Goal: Feedback & Contribution: Submit feedback/report problem

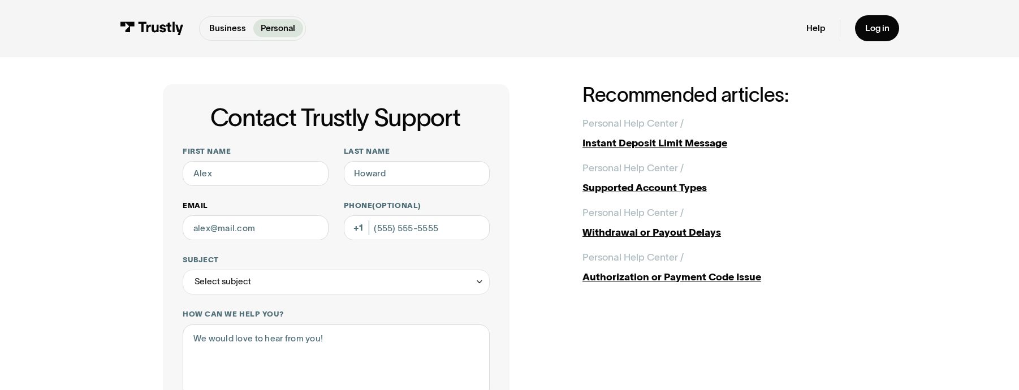
scroll to position [29, 0]
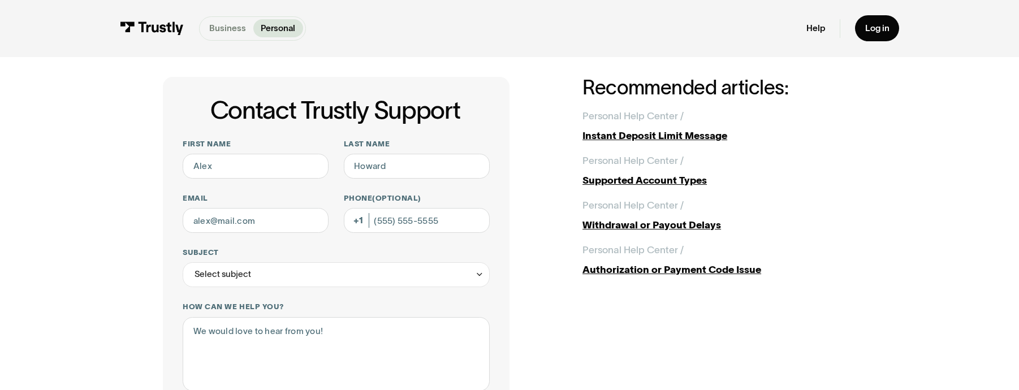
click at [228, 31] on p "Business" at bounding box center [227, 28] width 37 height 13
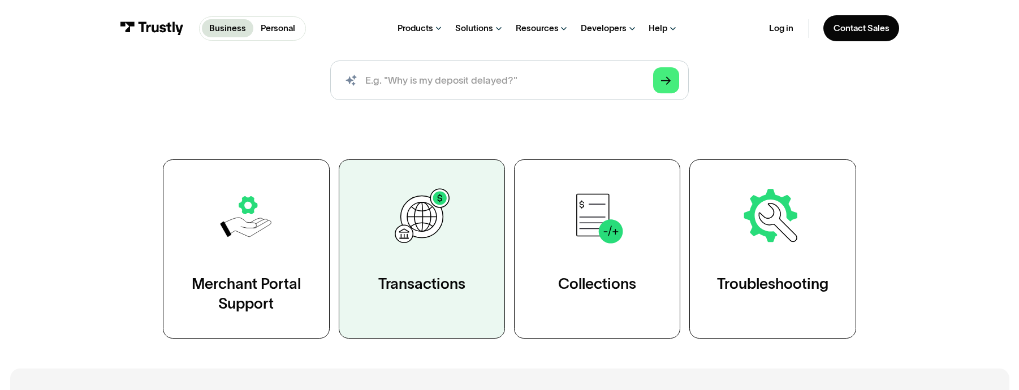
scroll to position [185, 0]
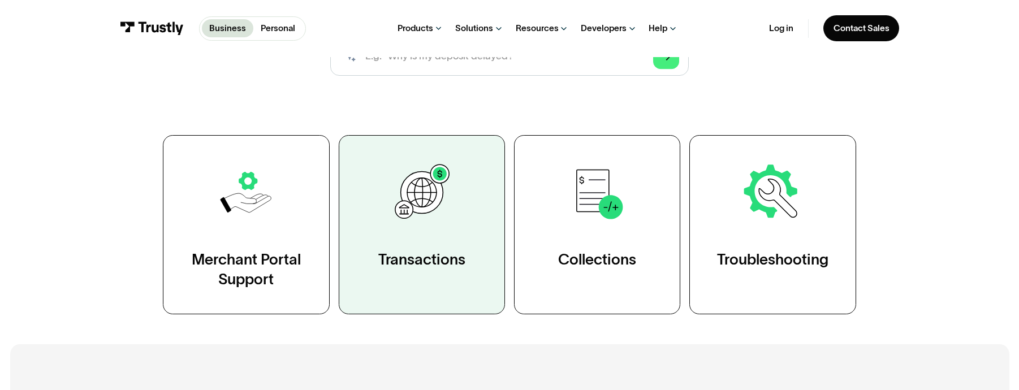
click at [411, 258] on div "Transactions" at bounding box center [421, 259] width 87 height 20
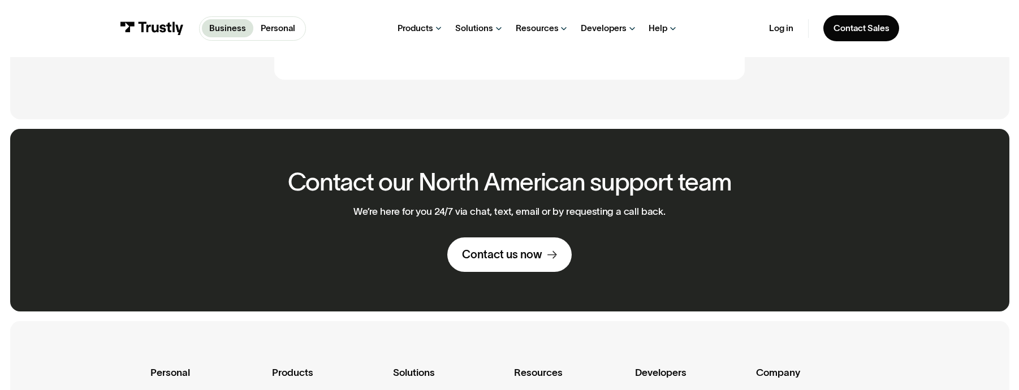
scroll to position [1075, 0]
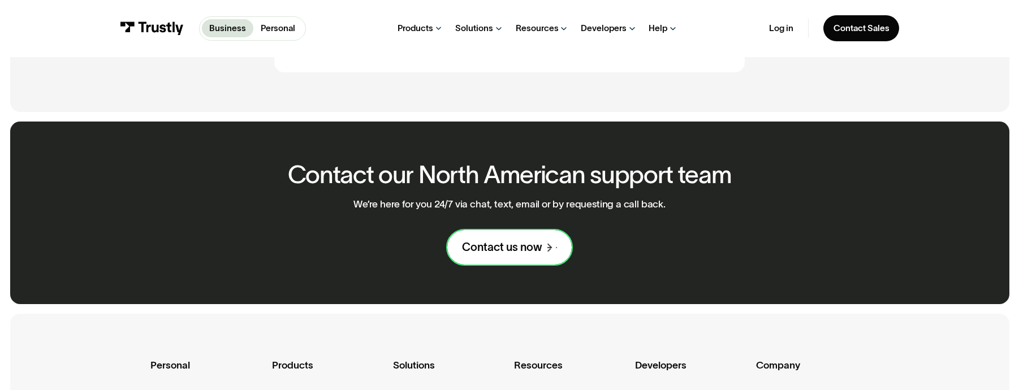
click at [520, 254] on div "Contact us now" at bounding box center [502, 247] width 80 height 15
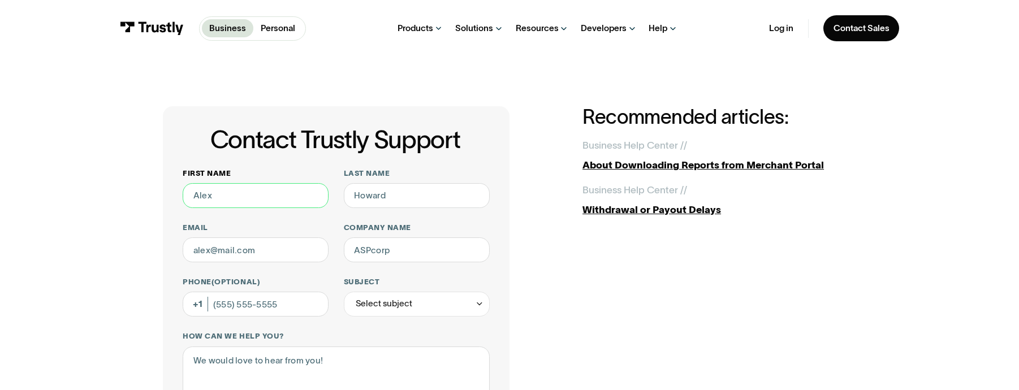
click at [268, 196] on input "First name" at bounding box center [256, 195] width 146 height 25
type input "Brandon"
click at [370, 195] on input "Last name" at bounding box center [417, 195] width 146 height 25
type input "Stewart"
click at [252, 244] on input "Email" at bounding box center [256, 250] width 146 height 25
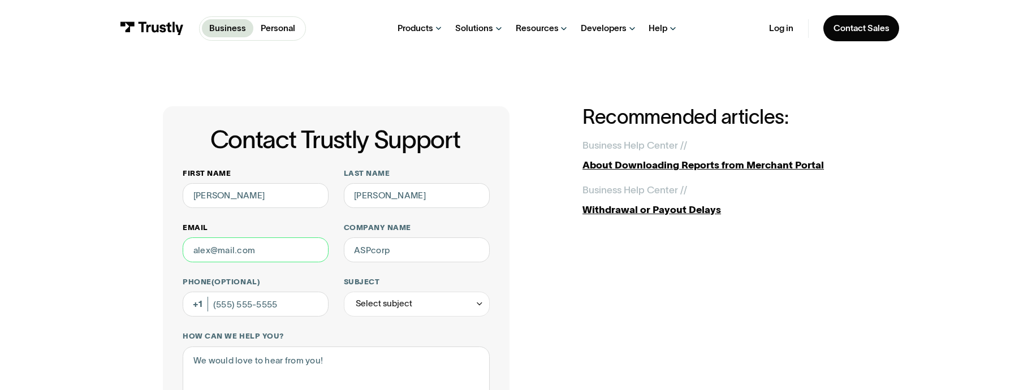
type input "bstewart@getsporttrade.com"
drag, startPoint x: 400, startPoint y: 256, endPoint x: 334, endPoint y: 253, distance: 65.7
click at [334, 253] on div "First name Brandon Last name Stewart Email bstewart@getsporttrade.com Company n…" at bounding box center [336, 388] width 307 height 438
type input "Sporttrade"
click at [410, 307] on div "Select subject" at bounding box center [384, 303] width 57 height 15
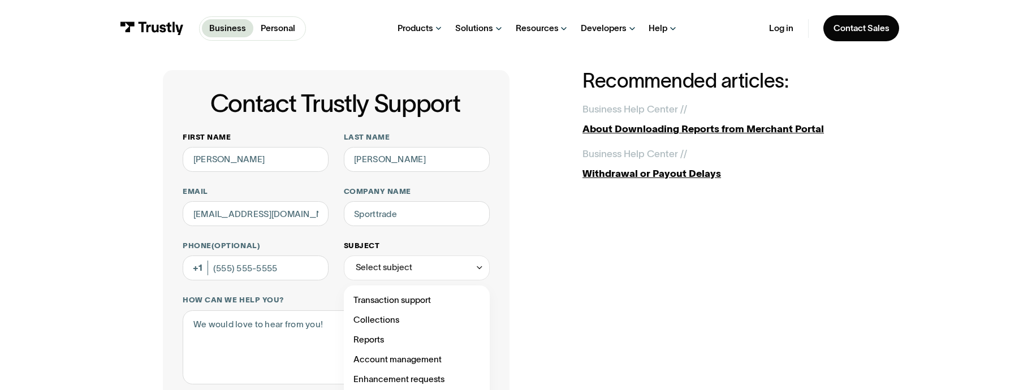
scroll to position [44, 0]
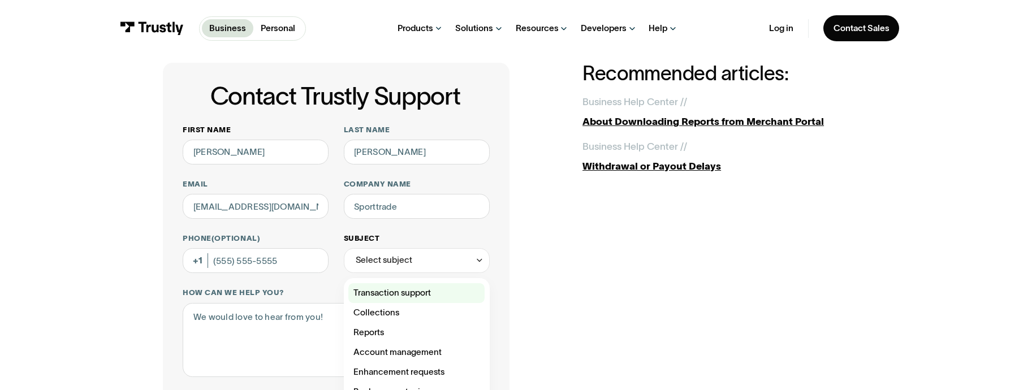
click at [410, 295] on div "Contact Trustly Support" at bounding box center [416, 293] width 136 height 20
type input "**********"
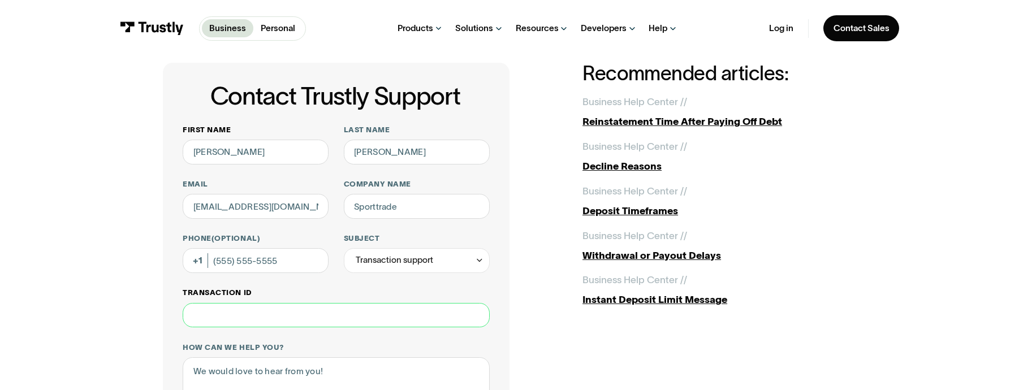
click at [297, 314] on input "Transaction ID" at bounding box center [336, 315] width 307 height 25
paste input "**********"
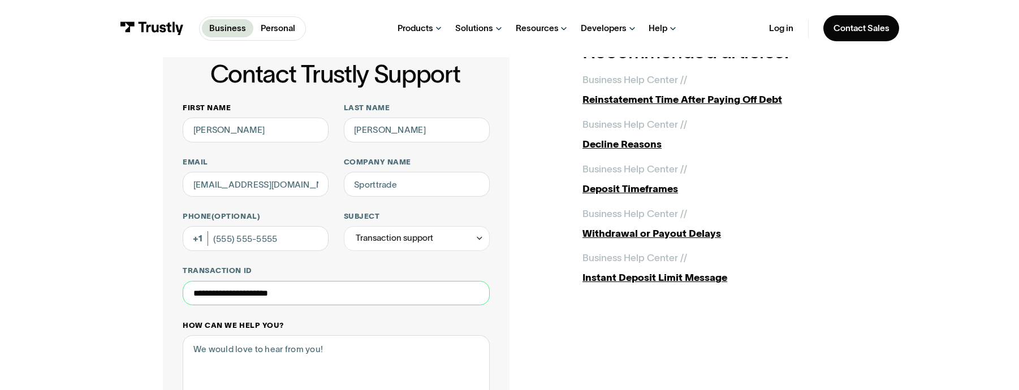
scroll to position [73, 0]
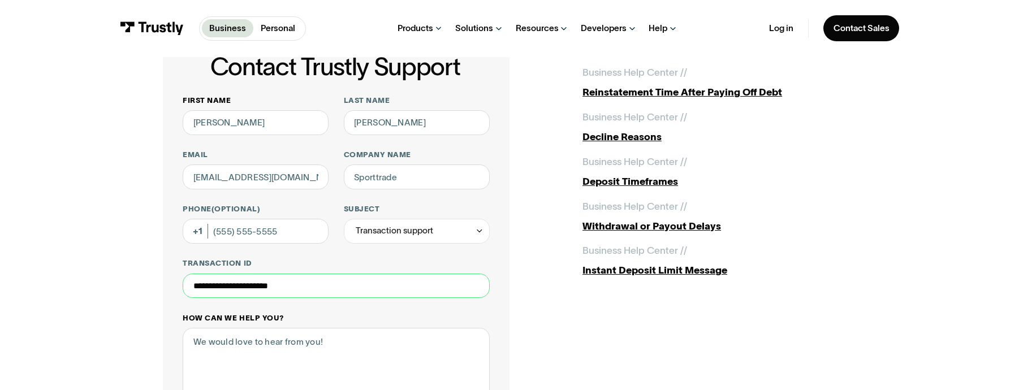
type input "**********"
click at [303, 341] on textarea "How can we help you?" at bounding box center [336, 365] width 307 height 74
paste textarea "Kevin McGee"
paste textarea "5249c580"
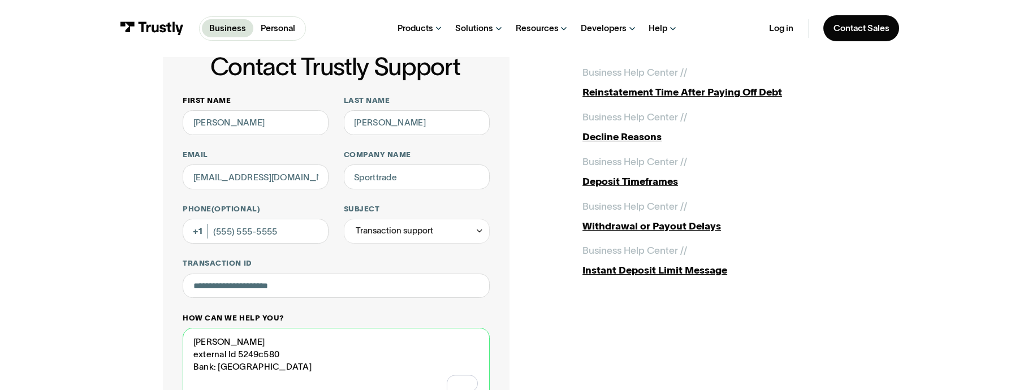
click at [234, 354] on textarea "Kevin McGee external Id 5249c580 Bank: Santander" at bounding box center [336, 365] width 307 height 74
click at [192, 342] on textarea "Kevin McGee external Id: 5249c580 Bank: Santander" at bounding box center [336, 365] width 307 height 74
click at [393, 342] on textarea "I have a user who attempted to withdraw and saidKevin McGee external Id: 5249c5…" at bounding box center [336, 365] width 307 height 74
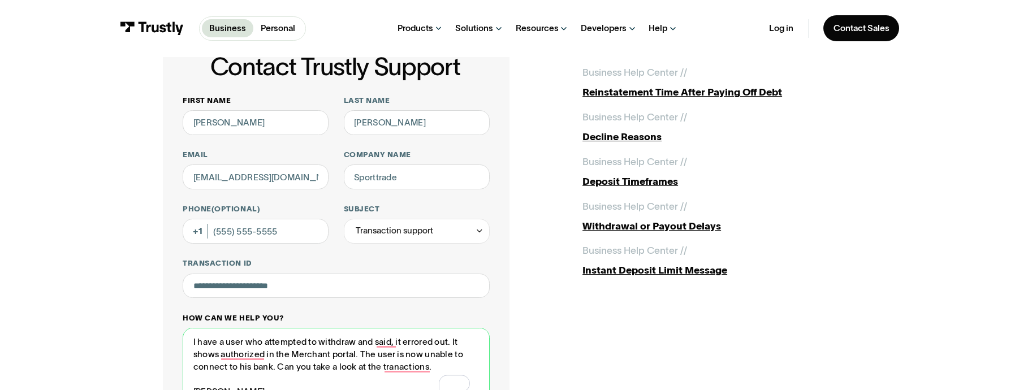
scroll to position [81, 0]
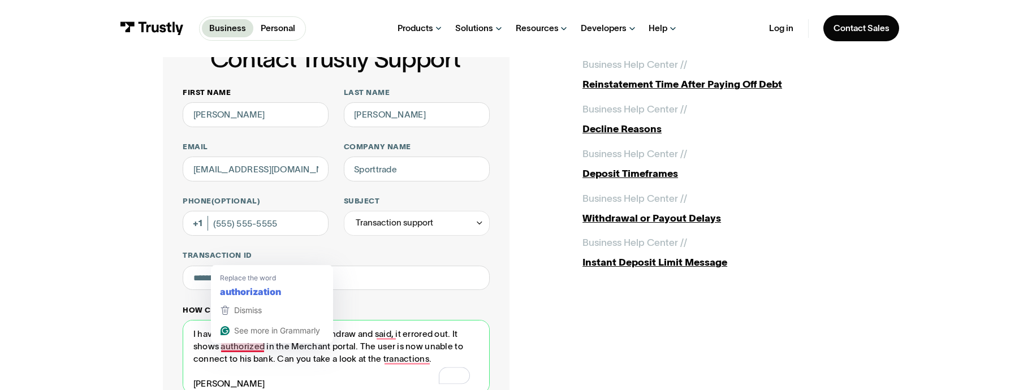
click at [266, 351] on textarea "I have a user who attempted to withdraw and said, it errored out. It shows auth…" at bounding box center [336, 357] width 307 height 74
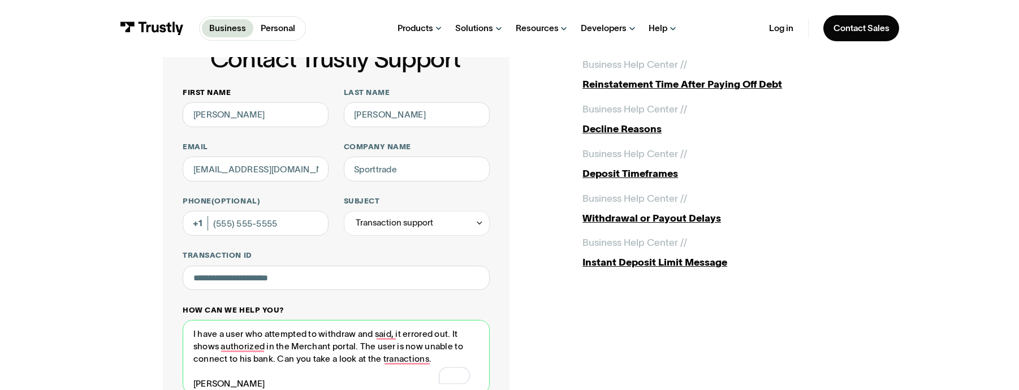
click at [225, 348] on textarea "I have a user who attempted to withdraw and said, it errored out. It shows auth…" at bounding box center [336, 357] width 307 height 74
click at [220, 347] on textarea "I have a user who attempted to withdraw and said, it errored out. It shows Auth…" at bounding box center [336, 357] width 307 height 74
click at [267, 347] on textarea "I have a user who attempted to withdraw and said, it errored out. It shows "Aut…" at bounding box center [336, 357] width 307 height 74
click at [416, 363] on textarea "I have a user who attempted to withdraw and said it errored out. It shows "Auth…" at bounding box center [336, 357] width 307 height 74
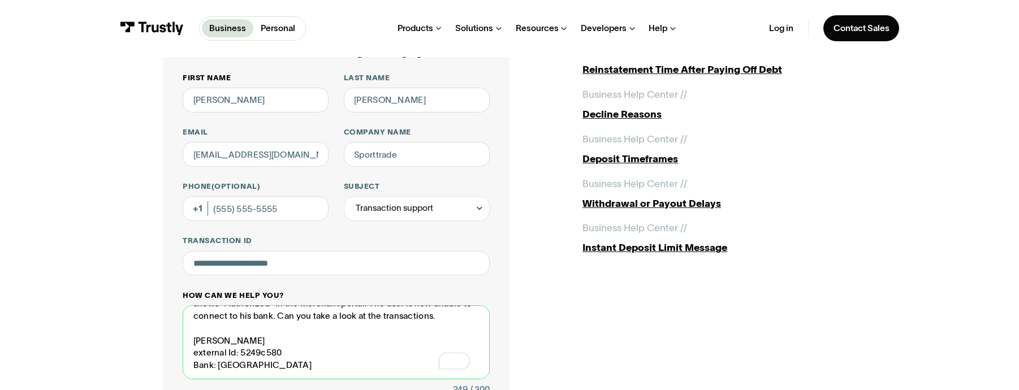
scroll to position [103, 0]
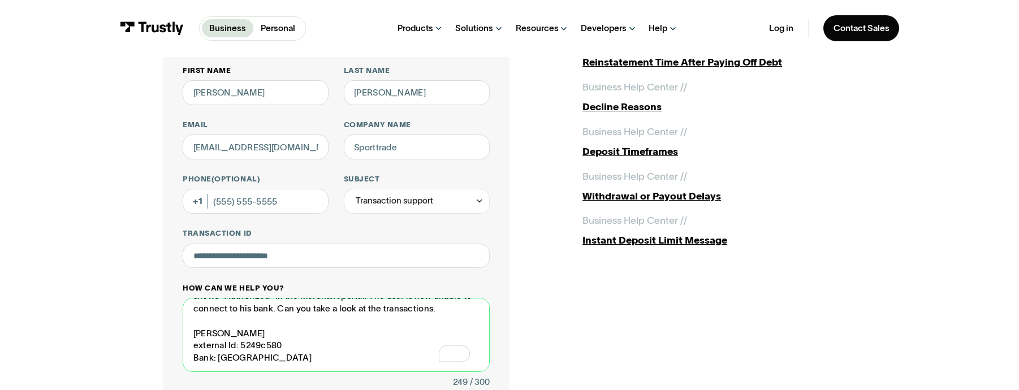
click at [191, 333] on textarea "I have a user who attempted to withdraw and said it errored out. It shows "Auth…" at bounding box center [336, 335] width 307 height 74
click at [270, 361] on textarea "I have a user who attempted to withdraw and said it errored out. It shows "Auth…" at bounding box center [336, 335] width 307 height 74
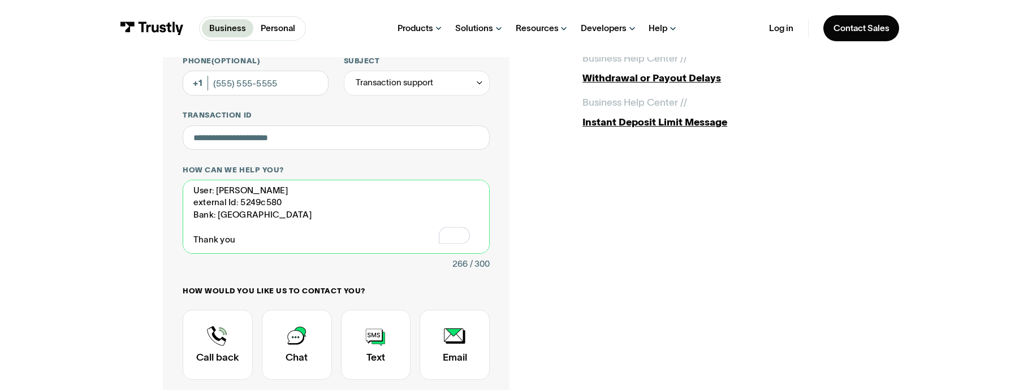
scroll to position [279, 0]
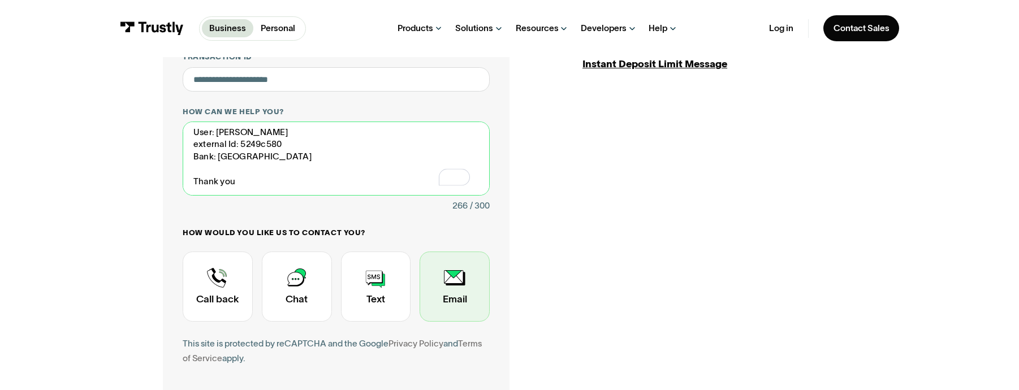
type textarea "I have a user who attempted to withdraw and said it errored out. It shows "Auth…"
click at [447, 294] on div "Contact Trustly Support" at bounding box center [455, 287] width 70 height 70
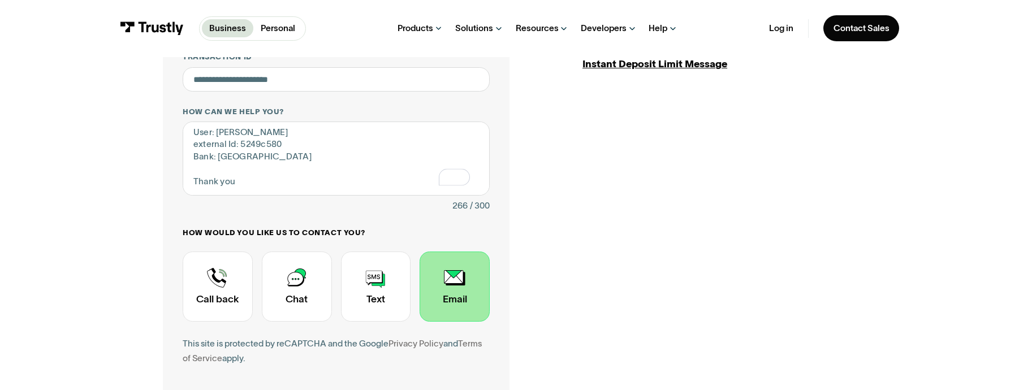
click at [447, 294] on div "Contact Trustly Support" at bounding box center [455, 287] width 70 height 70
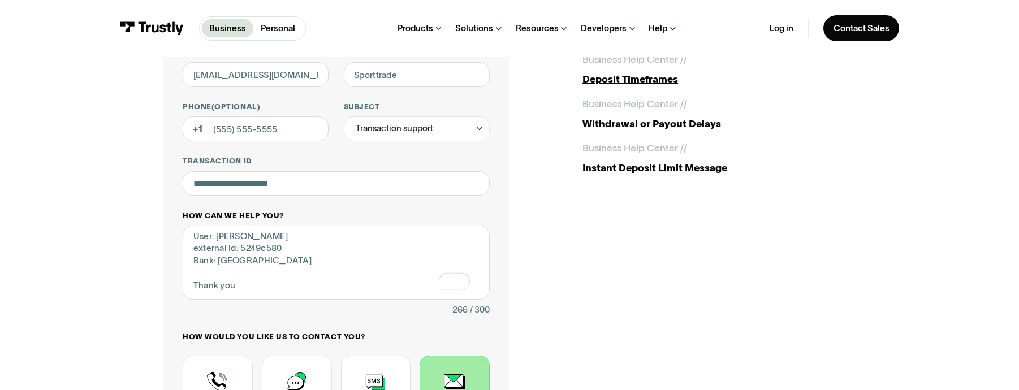
scroll to position [355, 0]
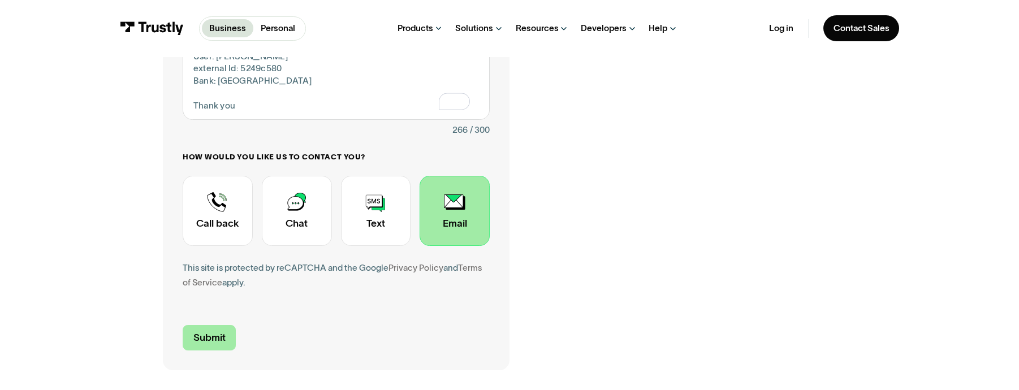
click at [209, 340] on input "Submit" at bounding box center [209, 338] width 53 height 26
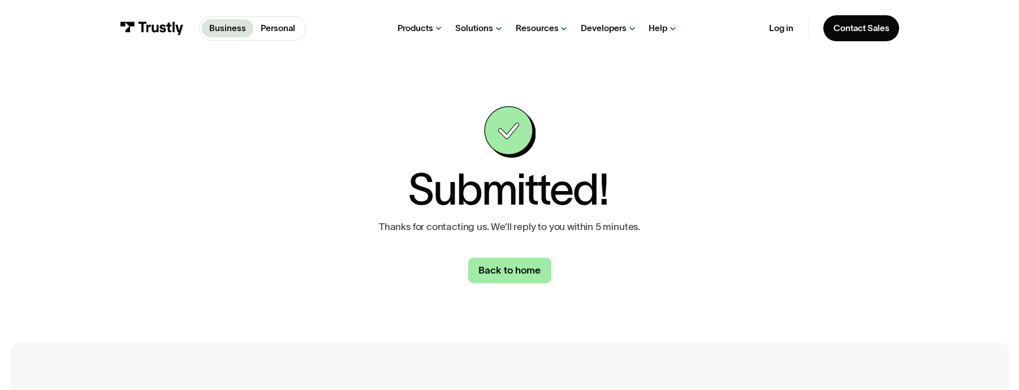
click at [536, 270] on link "Back to home" at bounding box center [509, 271] width 83 height 26
